Goal: Find specific page/section: Locate a particular part of the current website

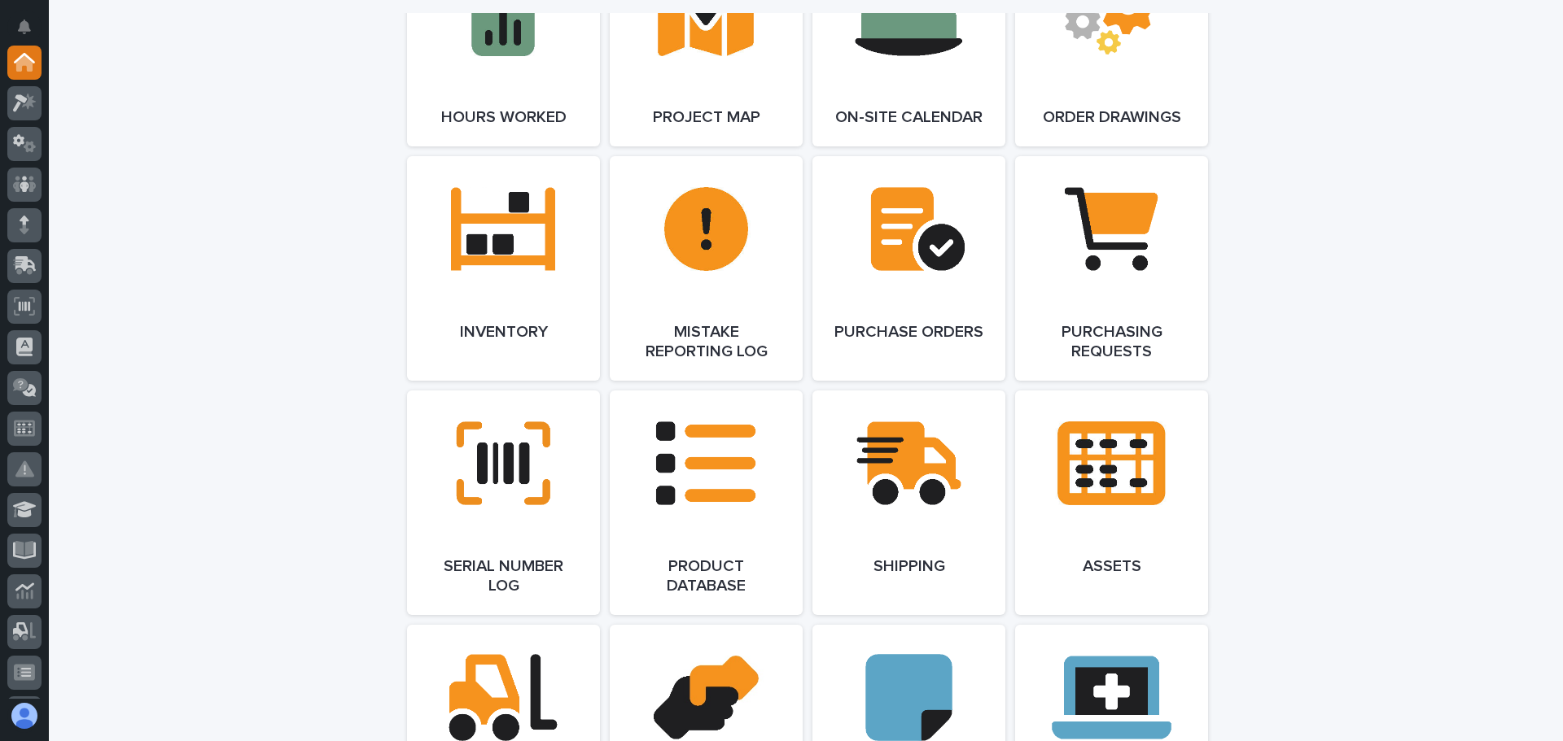
scroll to position [1709, 0]
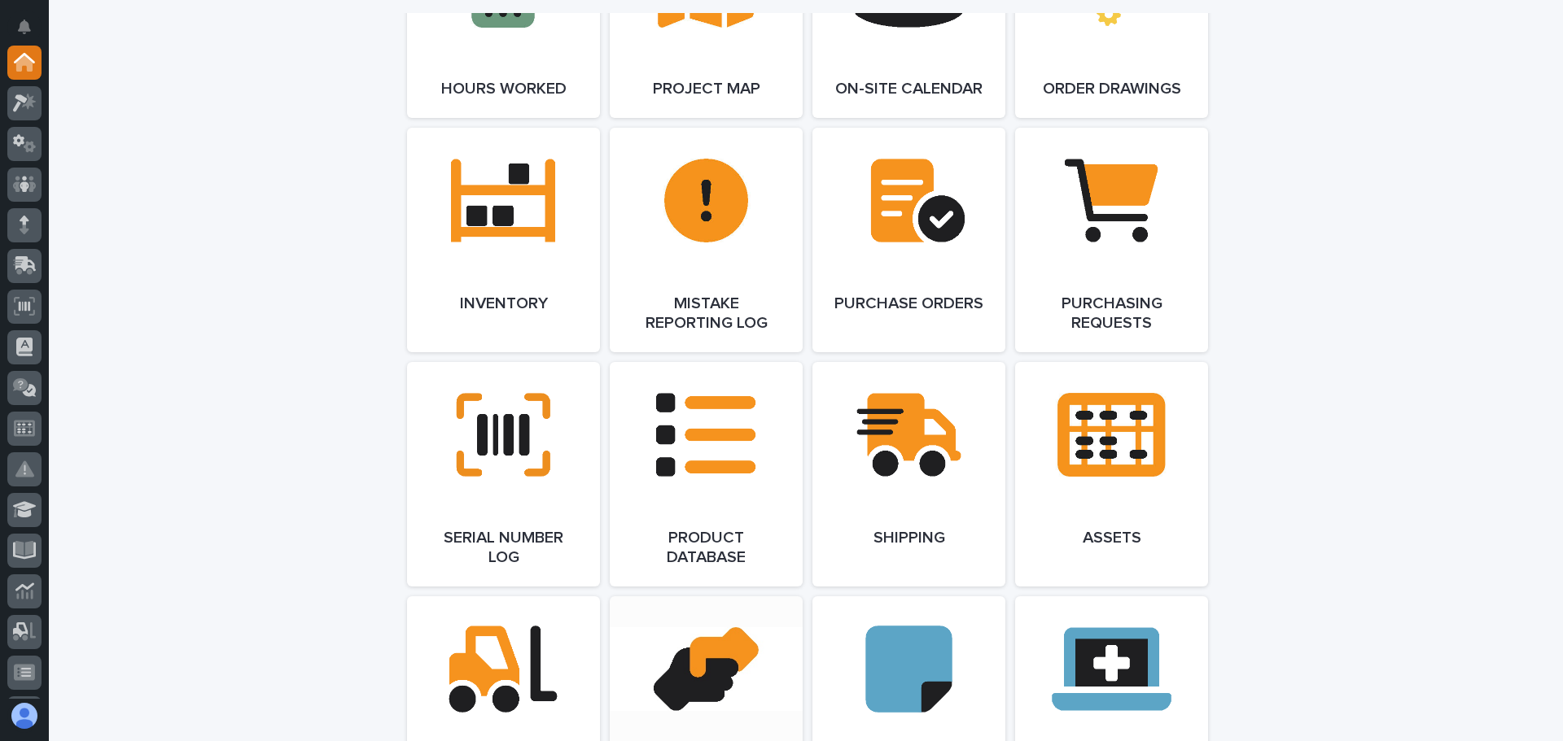
click at [672, 645] on link "Open Link" at bounding box center [706, 699] width 193 height 205
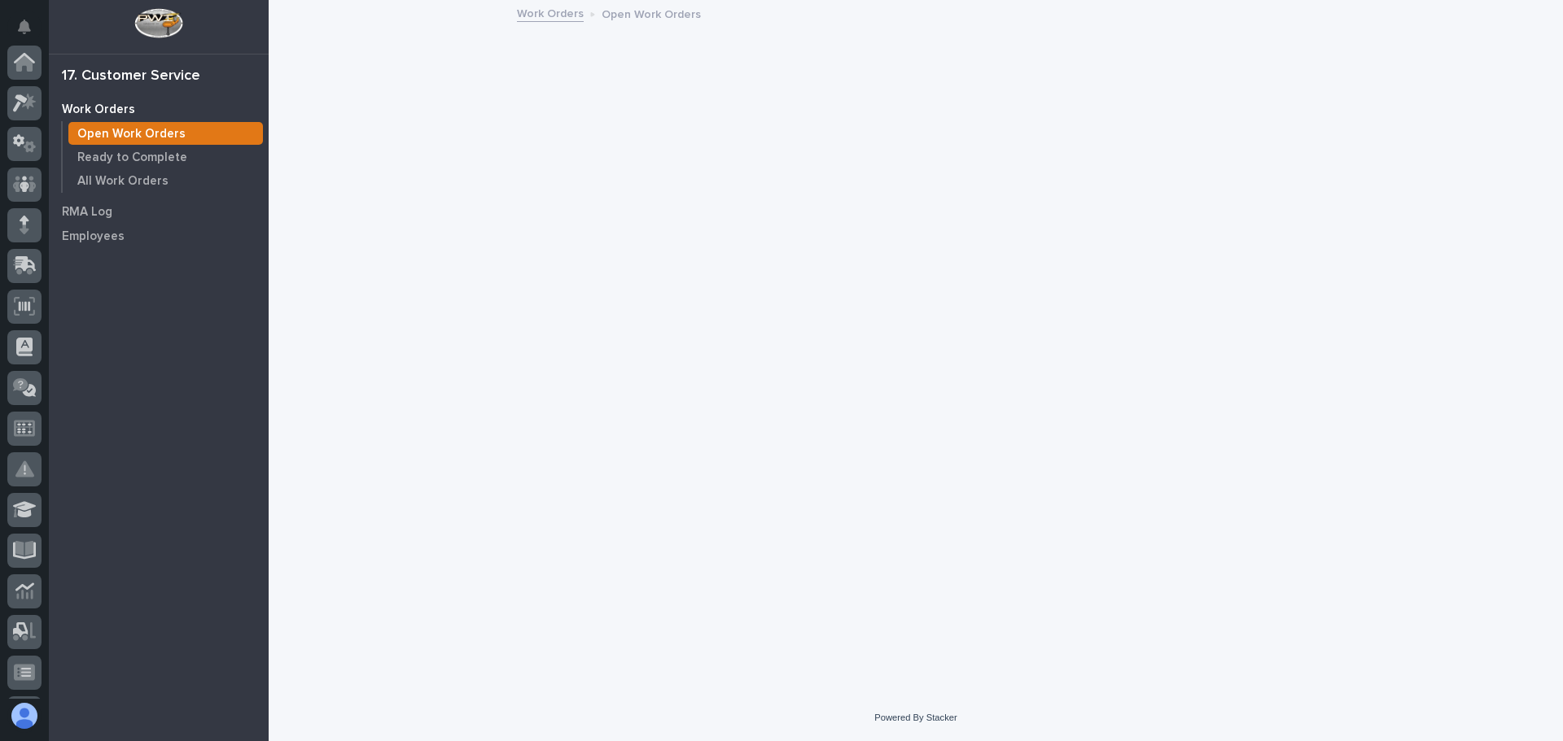
scroll to position [282, 0]
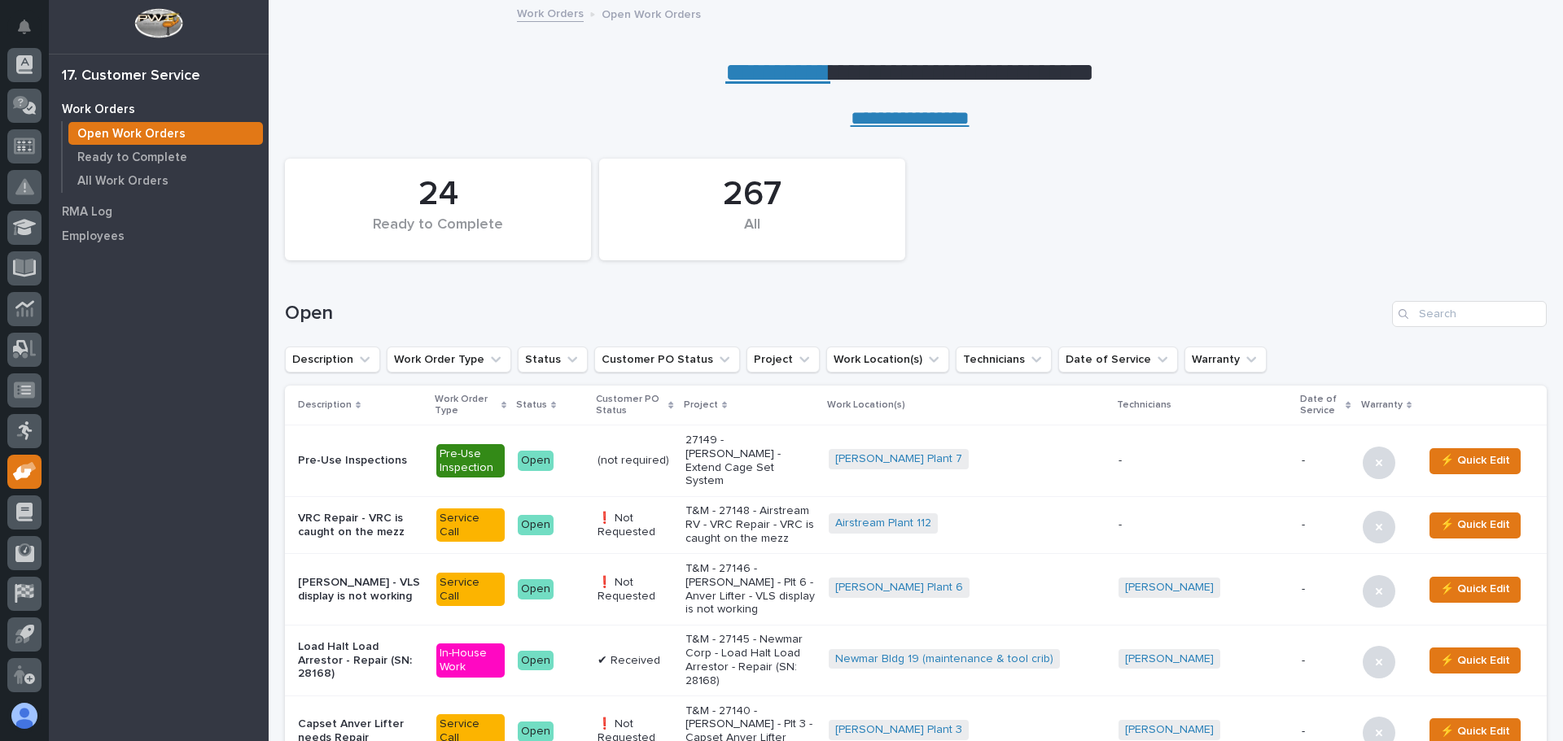
click at [1402, 308] on div "Search" at bounding box center [1405, 314] width 26 height 26
click at [1419, 315] on input "Search" at bounding box center [1469, 314] width 155 height 26
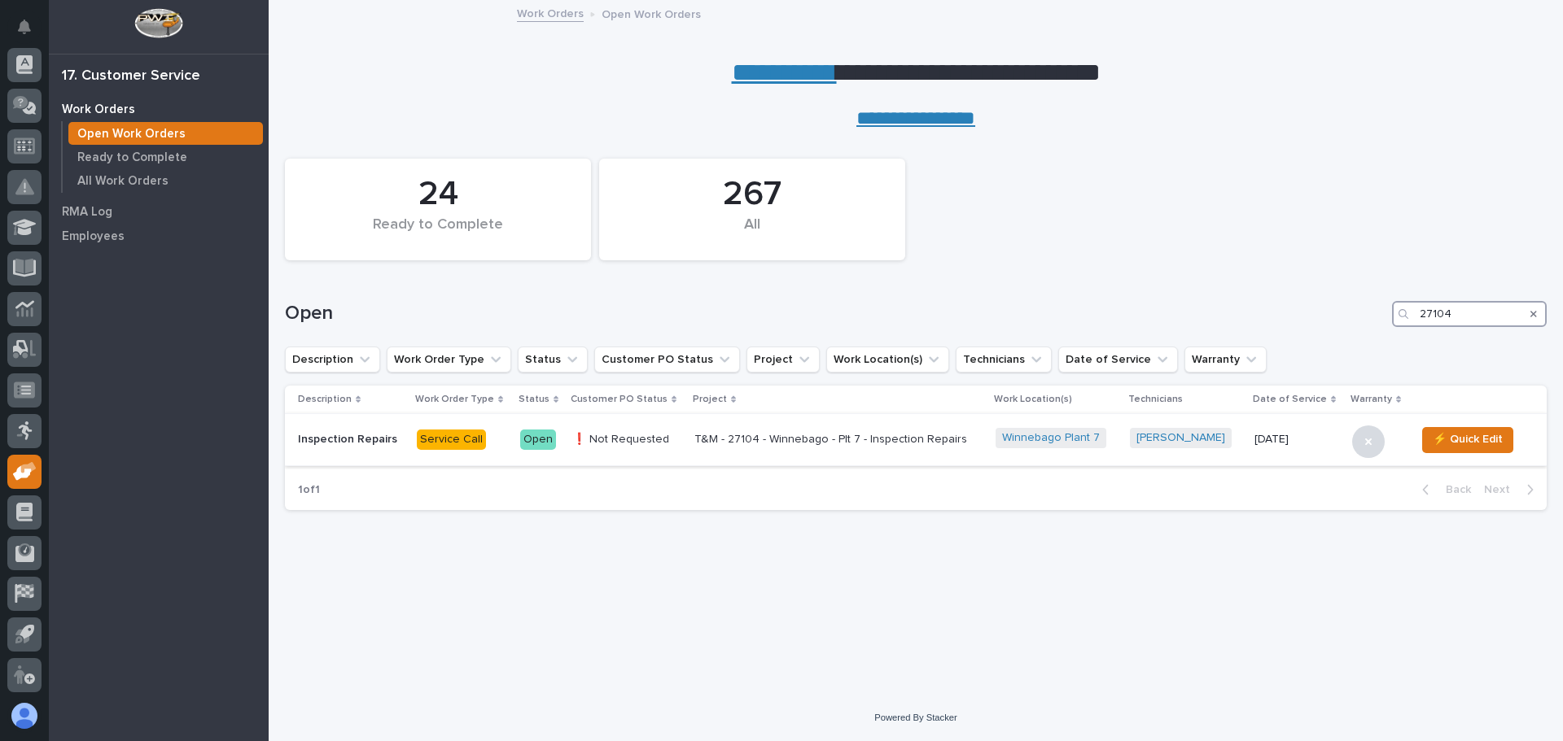
type input "27104"
click at [478, 435] on div "Service Call" at bounding box center [451, 440] width 69 height 20
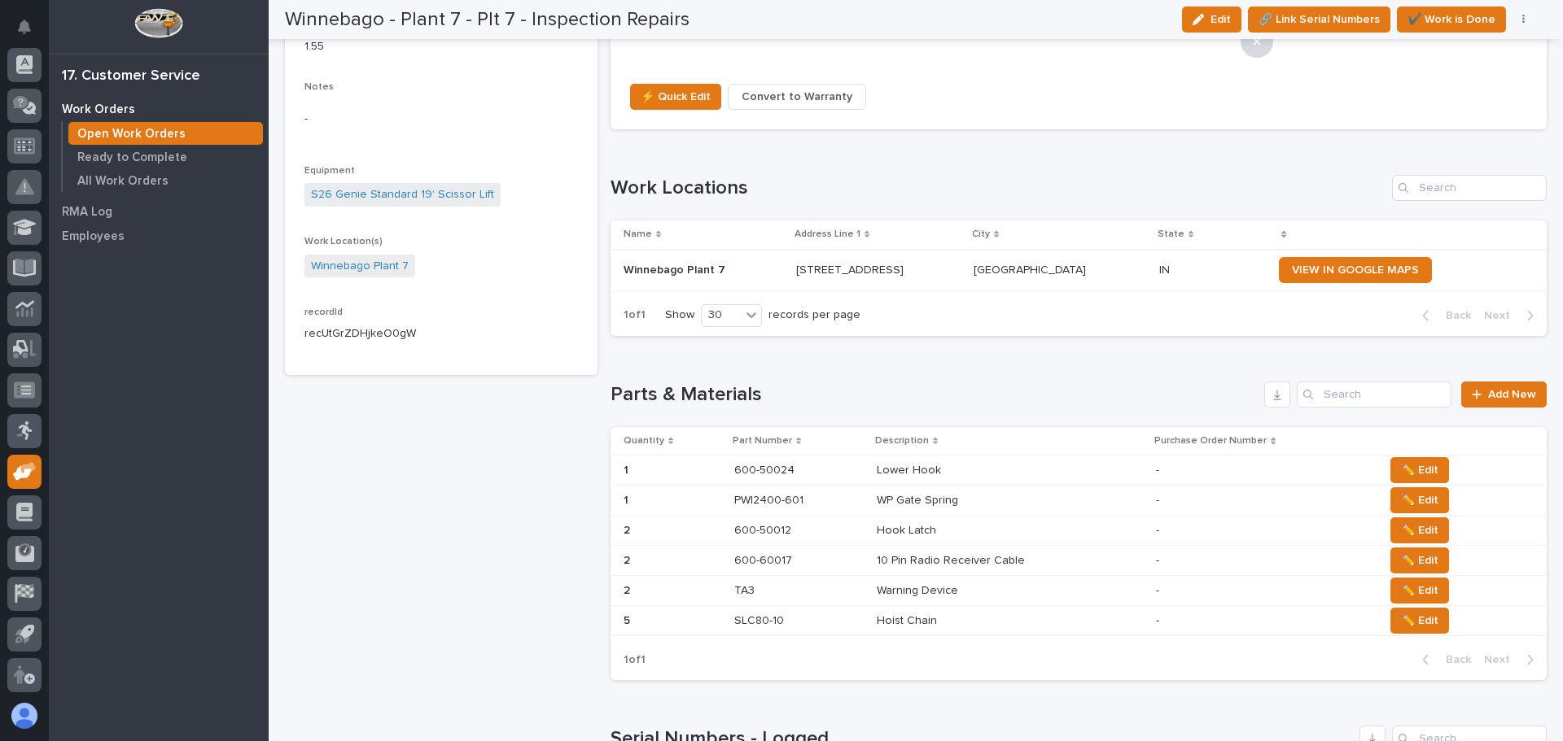
scroll to position [977, 0]
